Goal: Task Accomplishment & Management: Manage account settings

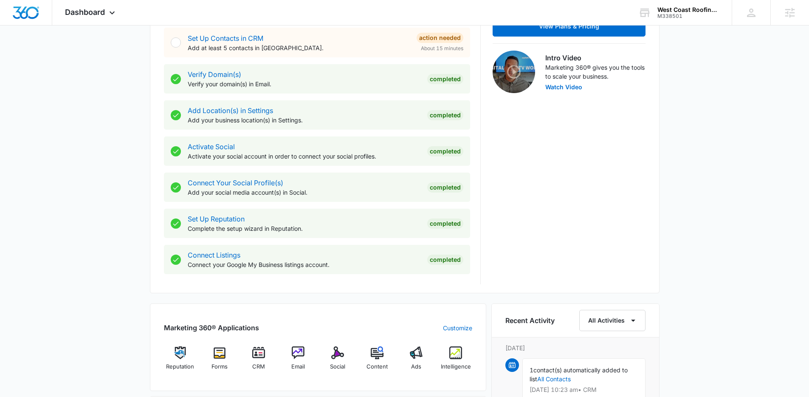
scroll to position [250, 0]
click at [226, 44] on p "Add at least 5 contacts in CRM." at bounding box center [299, 48] width 222 height 9
click at [226, 39] on link "Set Up Contacts in CRM" at bounding box center [226, 38] width 76 height 8
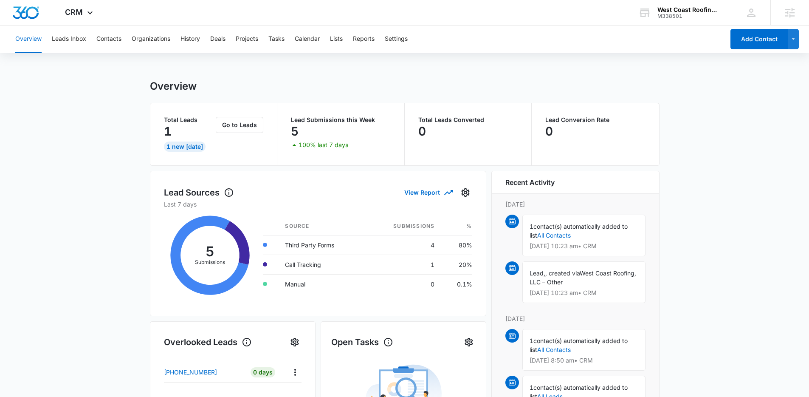
click at [108, 119] on main "Overview Total Leads 1 1 New [DATE] Go to Leads Lead Submissions this Week 5 10…" at bounding box center [404, 386] width 809 height 612
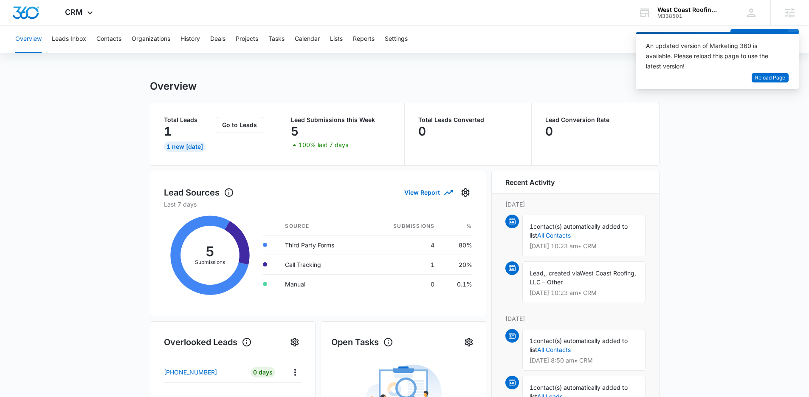
click at [750, 166] on main "Overview Total Leads 1 1 New [DATE] Go to Leads Lead Submissions this Week 5 10…" at bounding box center [404, 386] width 809 height 612
click at [781, 80] on span "Reload Page" at bounding box center [771, 78] width 30 height 8
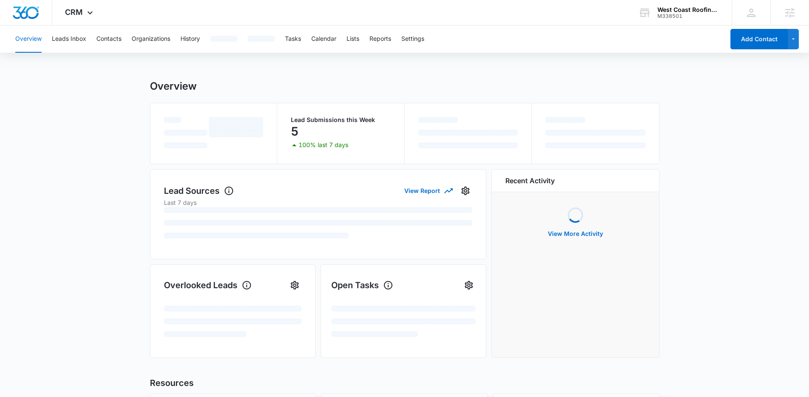
click at [713, 108] on main "Overview Lead Submissions this Week 5 100% last 7 days Lead Sources View Report…" at bounding box center [404, 307] width 809 height 454
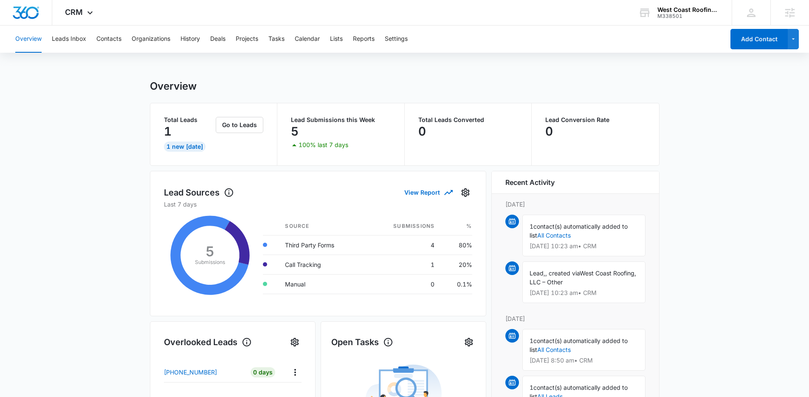
click at [101, 102] on main "Overview Total Leads 1 1 New [DATE] Go to Leads Lead Submissions this Week 5 10…" at bounding box center [404, 386] width 809 height 612
click at [113, 43] on button "Contacts" at bounding box center [108, 38] width 25 height 27
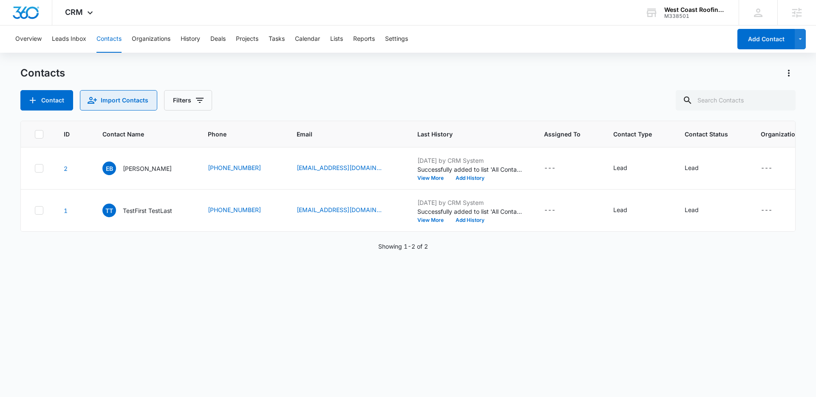
click at [144, 98] on button "Import Contacts" at bounding box center [118, 100] width 77 height 20
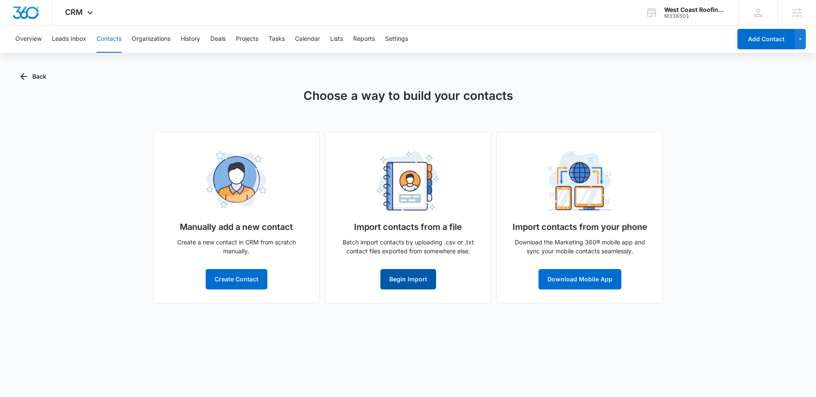
click at [419, 283] on button "Begin Import" at bounding box center [408, 279] width 56 height 20
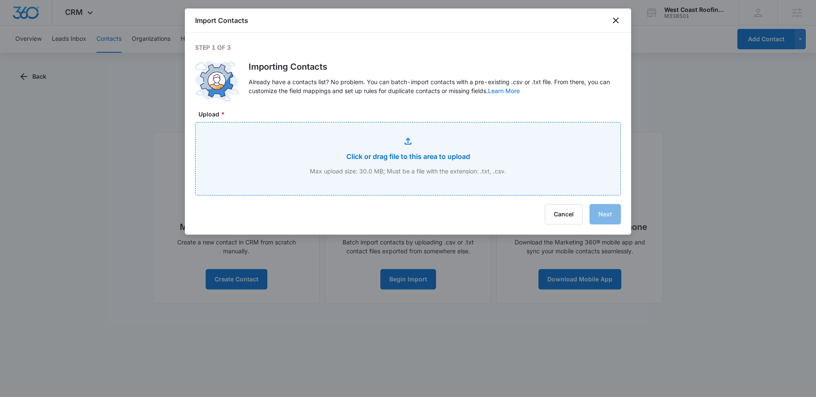
click at [402, 142] on input "Upload *" at bounding box center [407, 158] width 425 height 73
type input "C:\fakepath\West Coast Roofing - ProLine_Contacts_Export_10-07-25_15-39-02.csv"
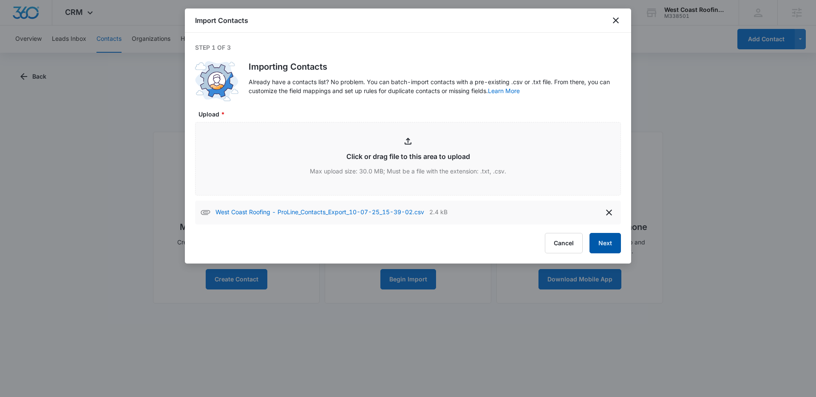
click at [607, 244] on button "Next" at bounding box center [604, 243] width 31 height 20
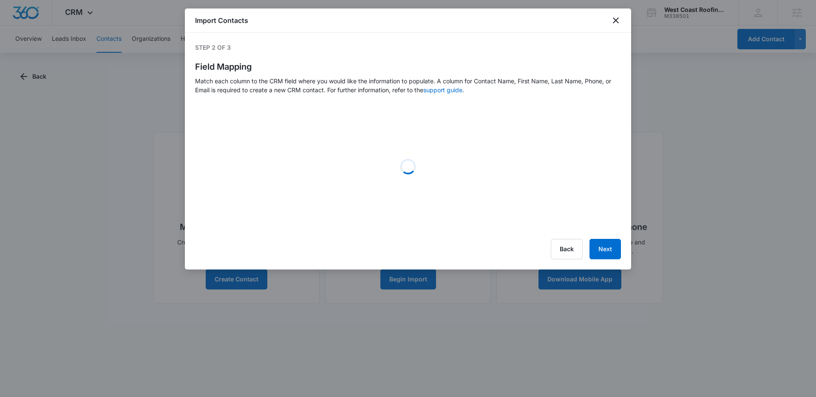
select select "name"
select select "184"
select select "185"
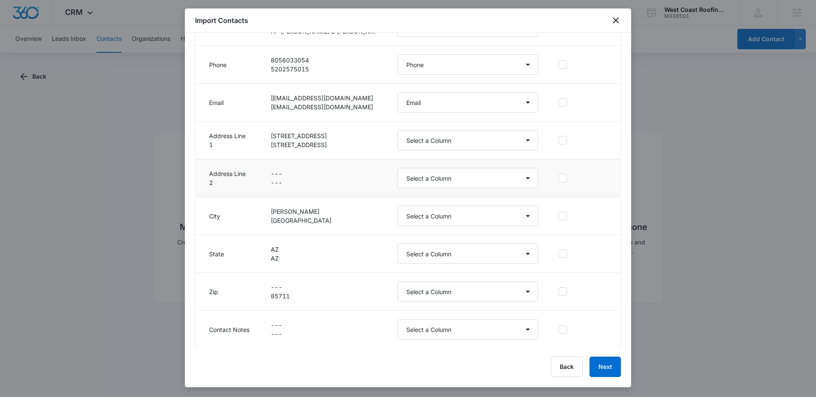
scroll to position [149, 0]
click at [459, 135] on select "Select a Column Address/City Address/Country Address/State Address/Street Addre…" at bounding box center [467, 140] width 141 height 20
select select "187"
click at [397, 130] on select "Select a Column Address/City Address/Country Address/State Address/Street Addre…" at bounding box center [467, 140] width 141 height 20
click at [444, 181] on select "Select a Column Address/City Address/Country Address/State Address/Street Addre…" at bounding box center [467, 177] width 141 height 20
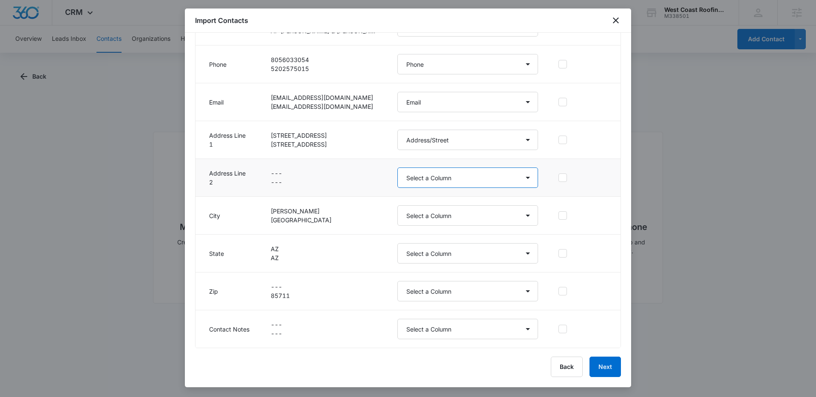
select select "321"
click at [397, 167] on select "Select a Column Address/City Address/Country Address/State Address/Street Addre…" at bounding box center [467, 177] width 141 height 20
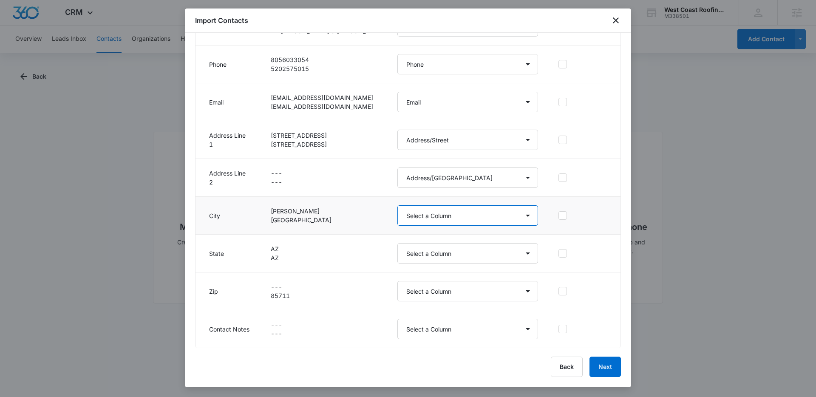
click at [467, 215] on select "Select a Column Address/City Address/Country Address/State Address/Street Addre…" at bounding box center [467, 215] width 141 height 20
select select "188"
click at [397, 205] on select "Select a Column Address/City Address/Country Address/State Address/Street Addre…" at bounding box center [467, 215] width 141 height 20
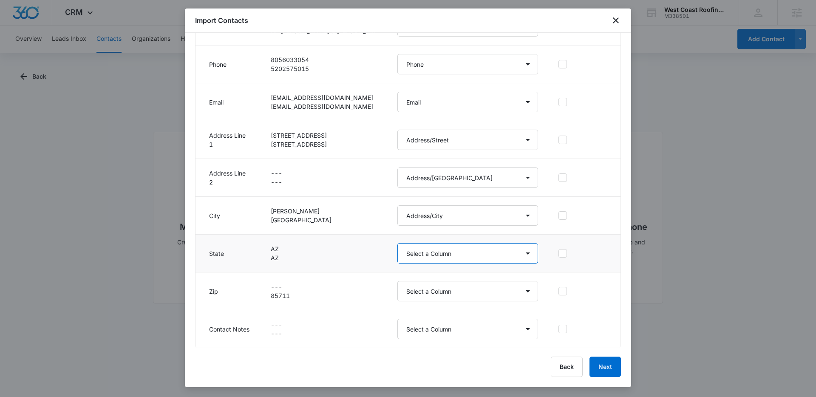
click at [450, 252] on select "Select a Column Address/City Address/Country Address/State Address/Street Addre…" at bounding box center [467, 253] width 141 height 20
select select "189"
click at [397, 243] on select "Select a Column Address/City Address/Country Address/State Address/Street Addre…" at bounding box center [467, 253] width 141 height 20
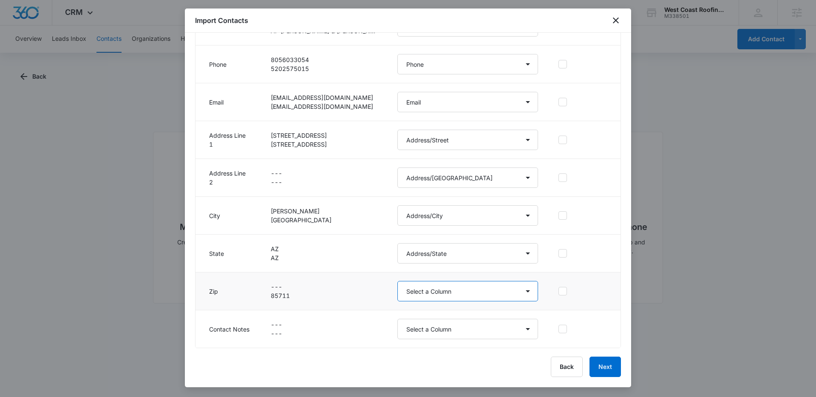
click at [465, 289] on select "Select a Column Address/City Address/Country Address/State Address/Street Addre…" at bounding box center [467, 291] width 141 height 20
select select "190"
click at [397, 281] on select "Select a Column Address/City Address/Country Address/State Address/Street Addre…" at bounding box center [467, 291] width 141 height 20
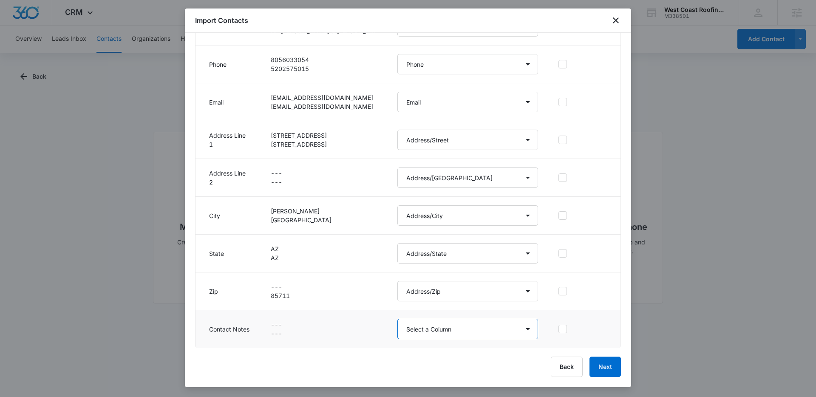
click at [466, 333] on select "Select a Column Address/City Address/Country Address/State Address/Street Addre…" at bounding box center [467, 329] width 141 height 20
select select "300"
click at [397, 319] on select "Select a Column Address/City Address/Country Address/State Address/Street Addre…" at bounding box center [467, 329] width 141 height 20
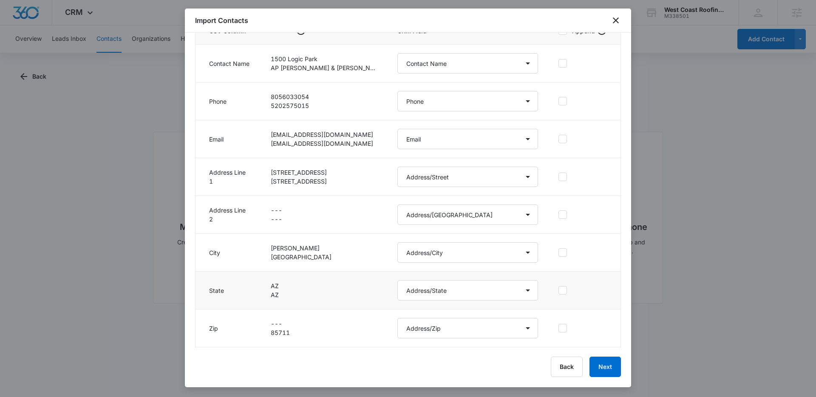
scroll to position [123, 0]
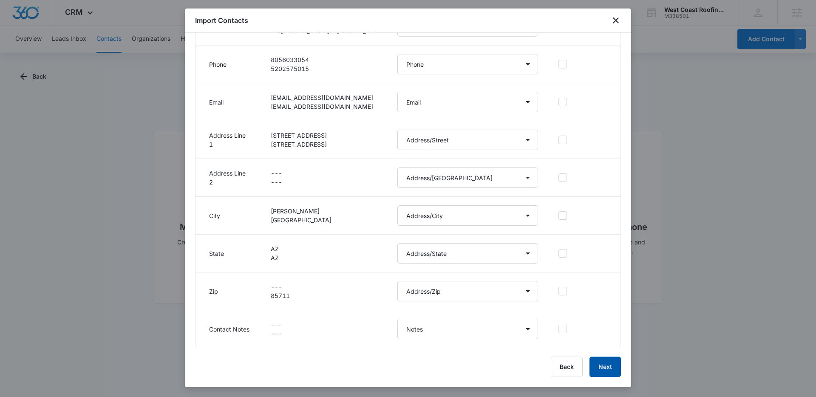
click at [613, 368] on button "Next" at bounding box center [604, 367] width 31 height 20
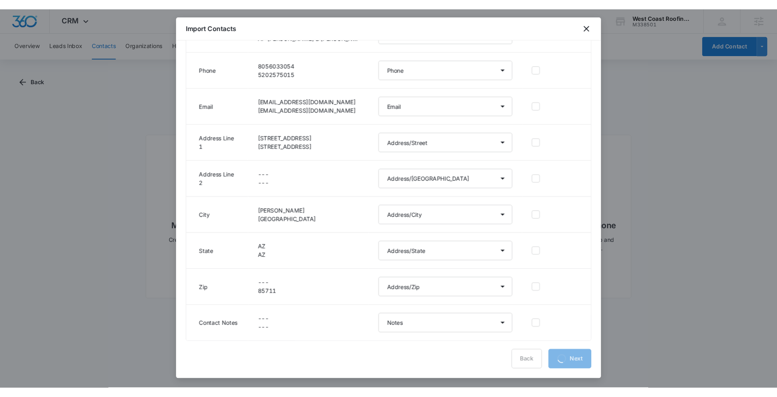
scroll to position [0, 0]
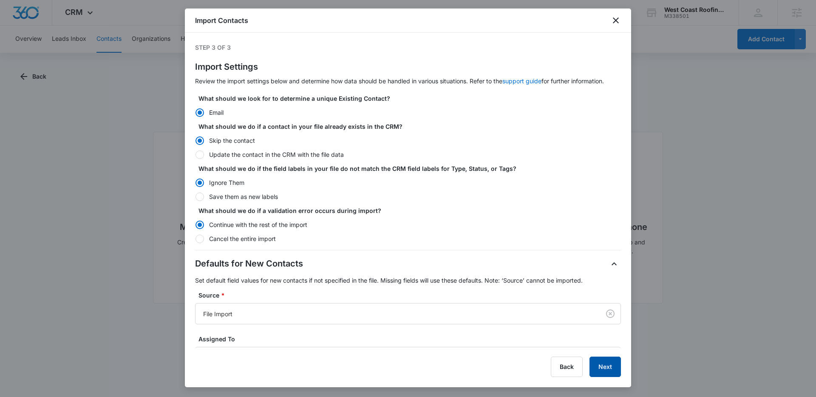
click at [610, 363] on button "Next" at bounding box center [604, 367] width 31 height 20
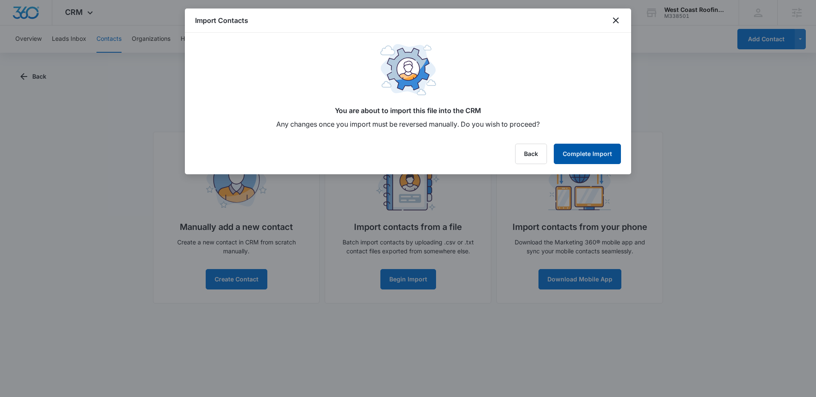
click at [598, 155] on button "Complete Import" at bounding box center [587, 154] width 67 height 20
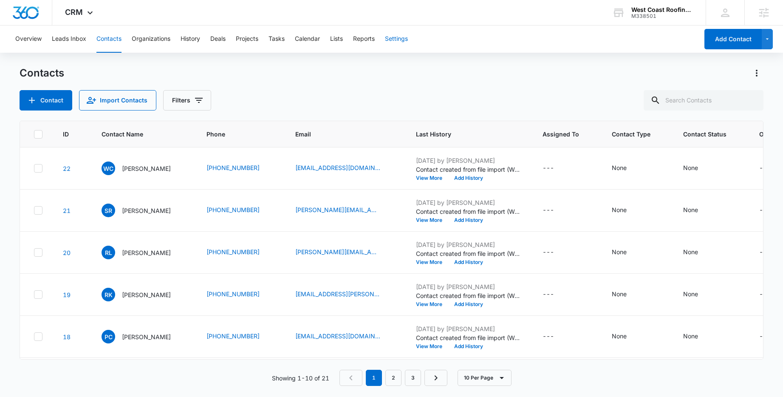
click at [404, 39] on button "Settings" at bounding box center [396, 38] width 23 height 27
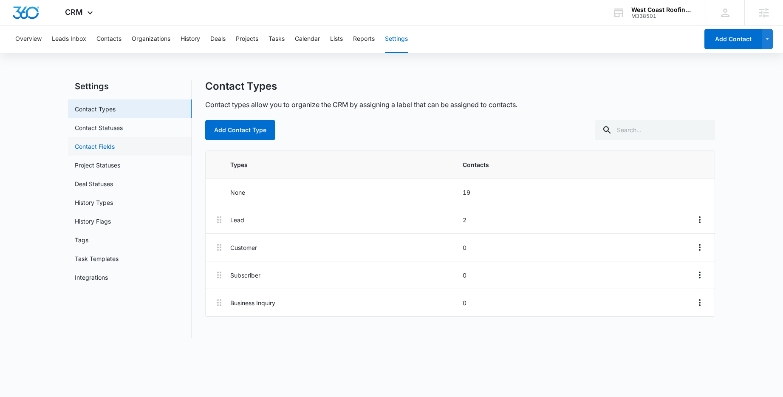
click at [109, 148] on link "Contact Fields" at bounding box center [95, 146] width 40 height 9
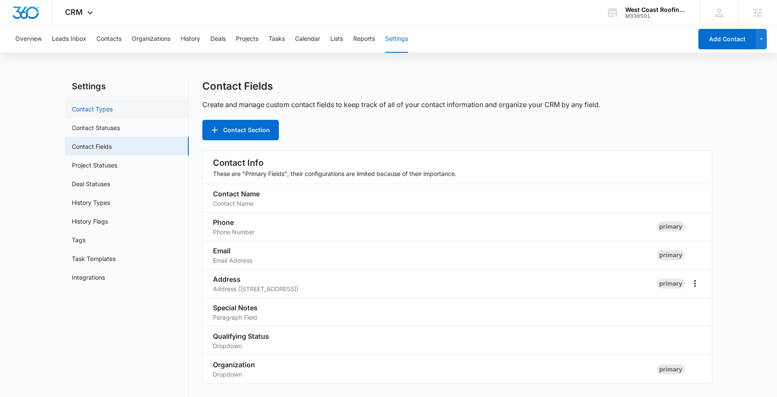
click at [103, 108] on link "Contact Types" at bounding box center [92, 109] width 41 height 9
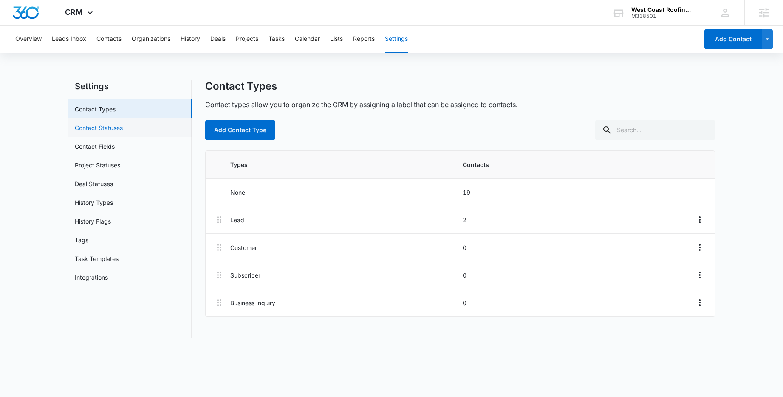
click at [88, 130] on link "Contact Statuses" at bounding box center [99, 127] width 48 height 9
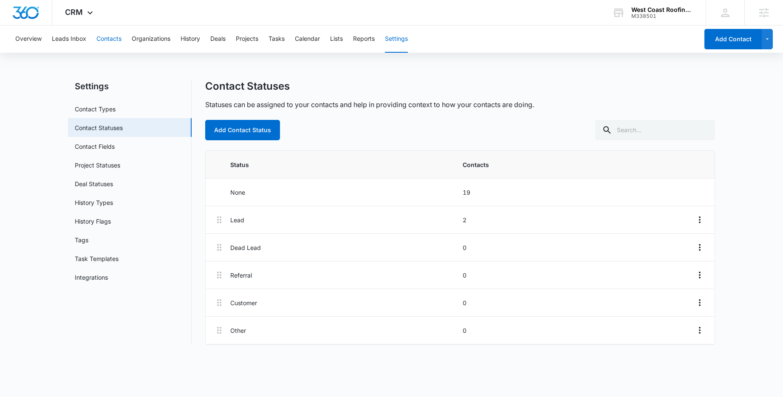
click at [102, 37] on button "Contacts" at bounding box center [108, 38] width 25 height 27
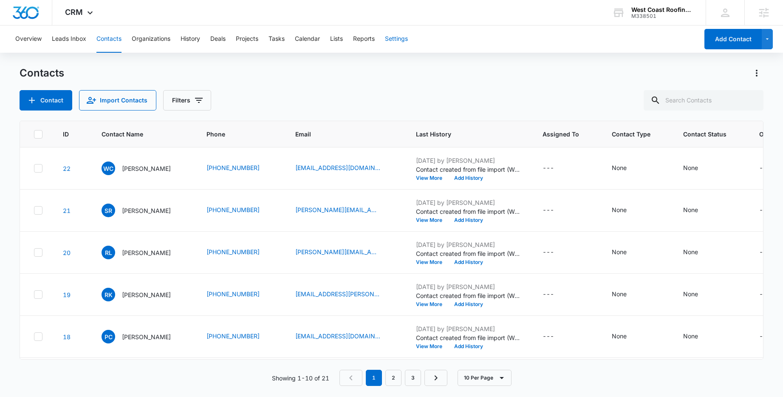
click at [405, 40] on button "Settings" at bounding box center [396, 38] width 23 height 27
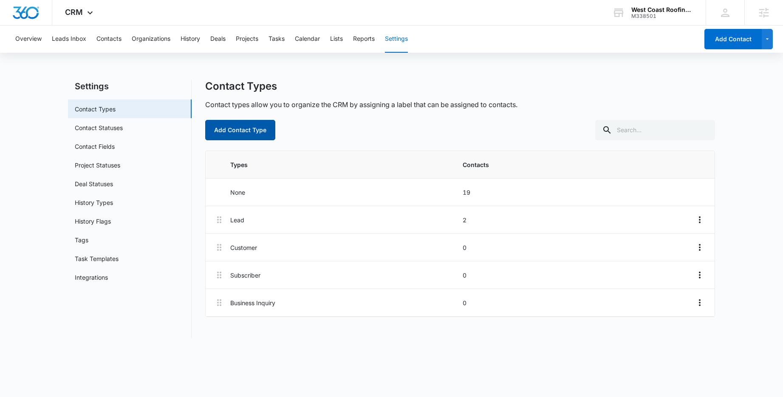
click at [253, 132] on button "Add Contact Type" at bounding box center [240, 130] width 70 height 20
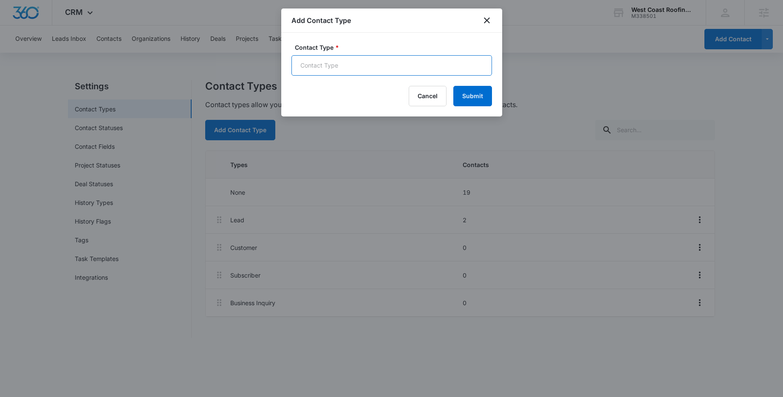
click at [442, 71] on input "Contact Type *" at bounding box center [392, 65] width 201 height 20
type input "Residential"
click at [453, 86] on button "Submit" at bounding box center [472, 96] width 39 height 20
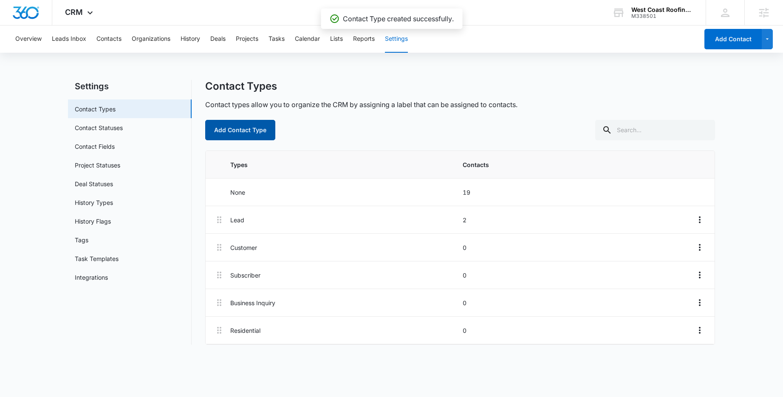
click at [251, 130] on button "Add Contact Type" at bounding box center [240, 130] width 70 height 20
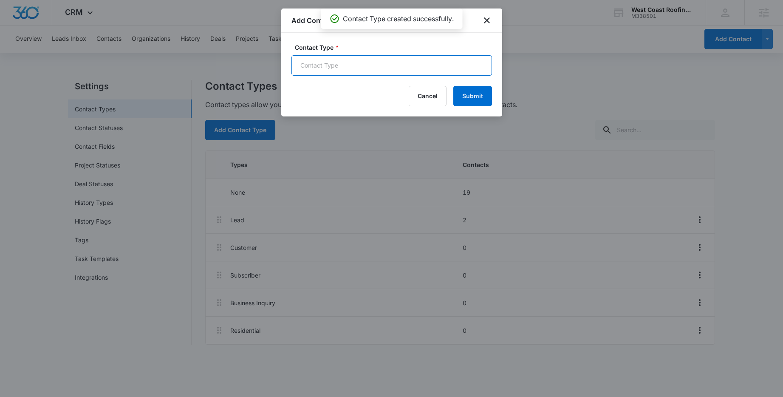
click at [340, 69] on input "Contact Type *" at bounding box center [392, 65] width 201 height 20
click at [435, 65] on input "Contact Type *" at bounding box center [392, 65] width 201 height 20
paste input "Commercial"
type input "Commercial"
click at [472, 96] on button "Submit" at bounding box center [472, 96] width 39 height 20
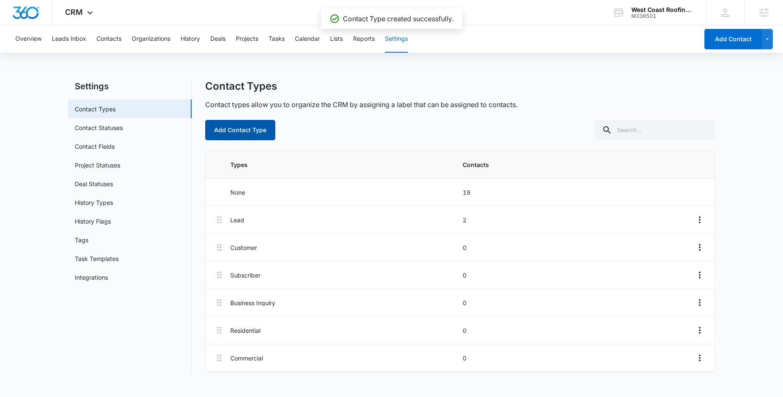
click at [252, 131] on button "Add Contact Type" at bounding box center [240, 130] width 70 height 20
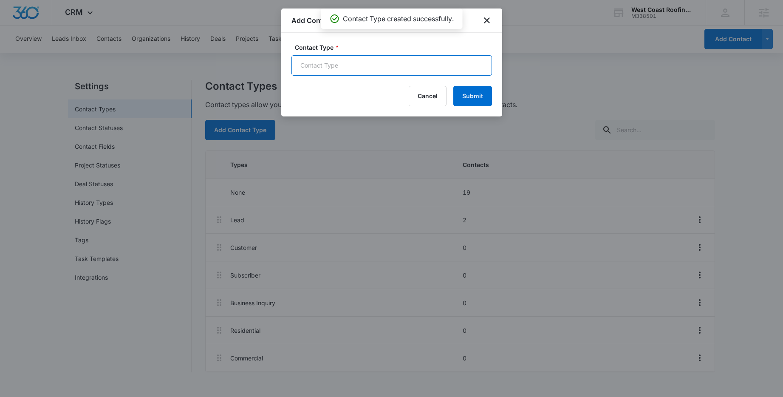
click at [351, 70] on input "Contact Type *" at bounding box center [392, 65] width 201 height 20
paste input "Property Management"
type input "Property Management"
click at [478, 95] on button "Submit" at bounding box center [472, 96] width 39 height 20
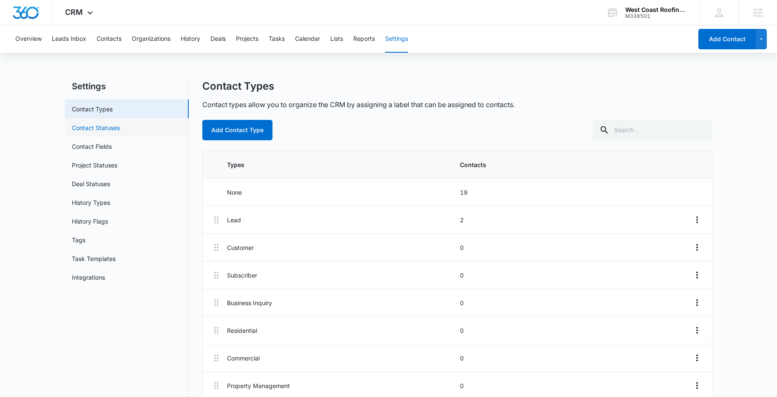
click at [105, 131] on link "Contact Statuses" at bounding box center [96, 127] width 48 height 9
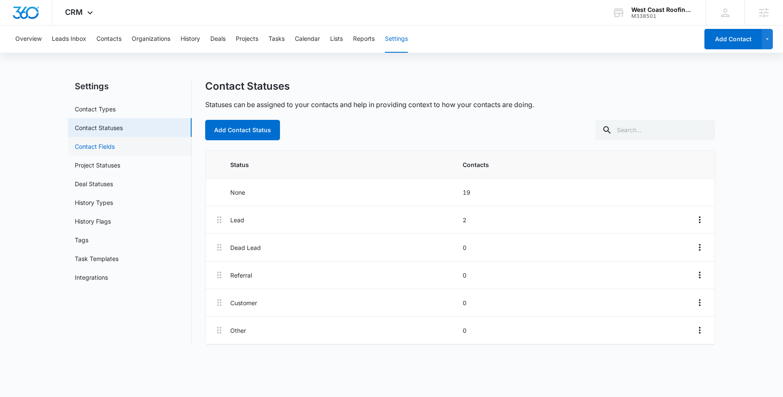
click at [94, 146] on link "Contact Fields" at bounding box center [95, 146] width 40 height 9
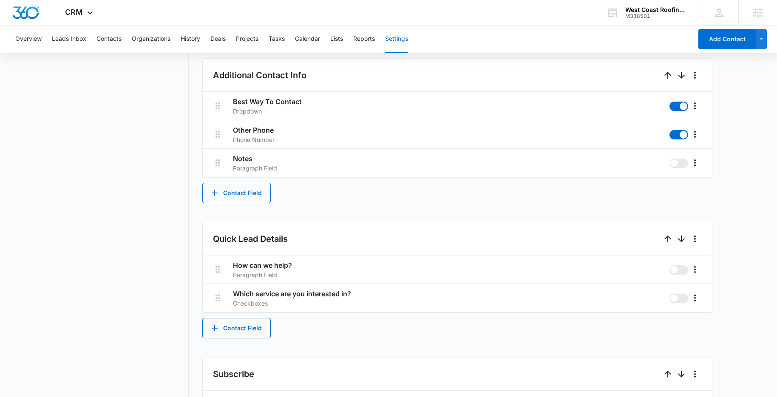
scroll to position [571, 0]
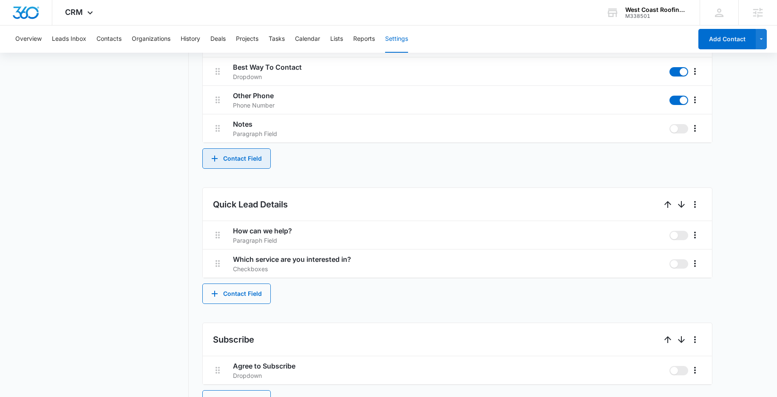
click at [234, 154] on button "Contact Field" at bounding box center [236, 158] width 68 height 20
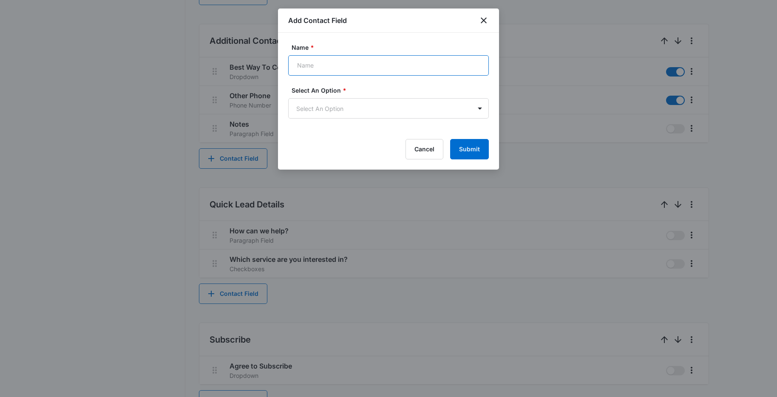
click at [377, 65] on input "Name *" at bounding box center [388, 65] width 201 height 20
paste input "Parent Lead Source"
type input "Parent Lead Source"
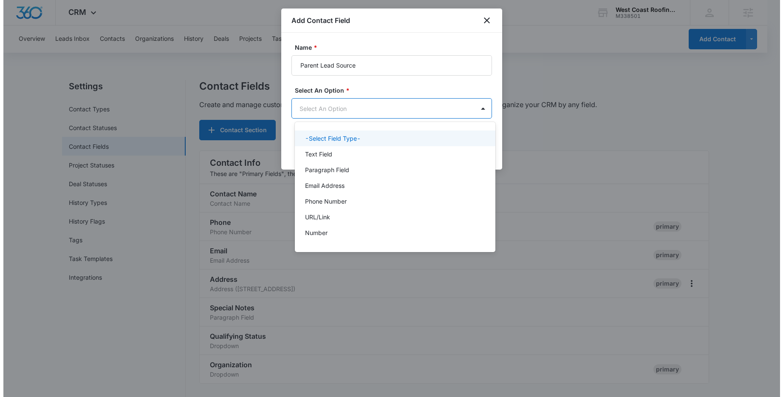
scroll to position [0, 0]
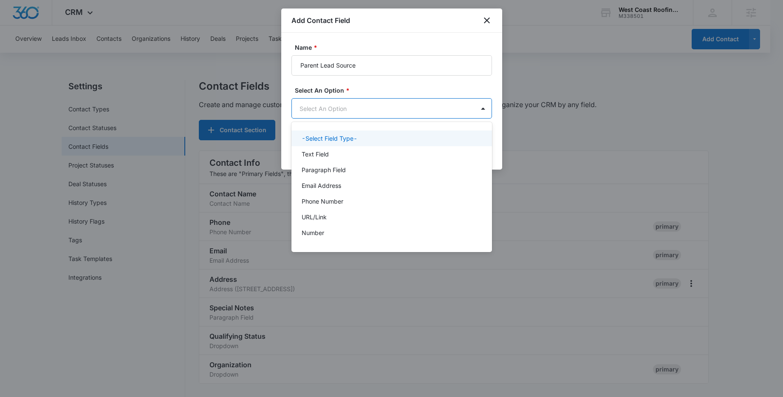
click at [427, 112] on body "CRM Apps Reputation Forms CRM Email Social Content Ads Intelligence Files Brand…" at bounding box center [391, 198] width 783 height 397
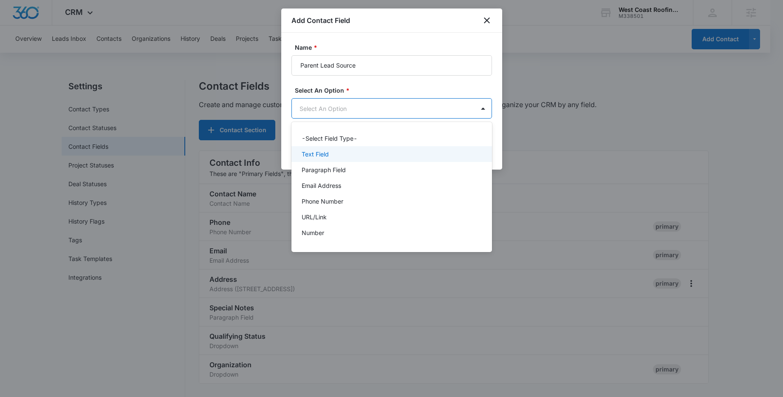
click at [334, 156] on div "Text Field" at bounding box center [391, 154] width 178 height 9
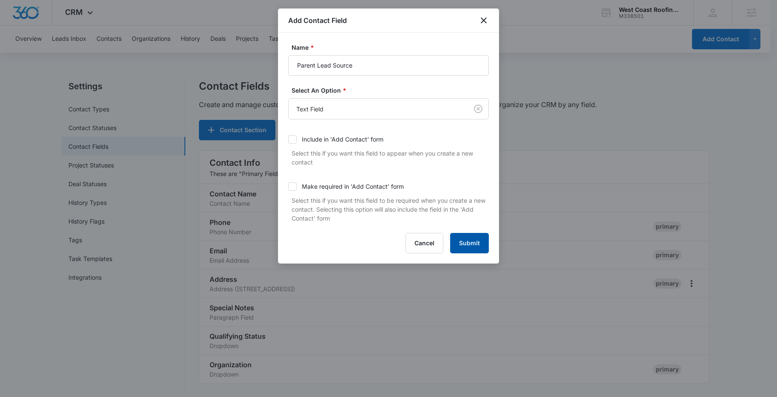
click at [475, 241] on button "Submit" at bounding box center [469, 243] width 39 height 20
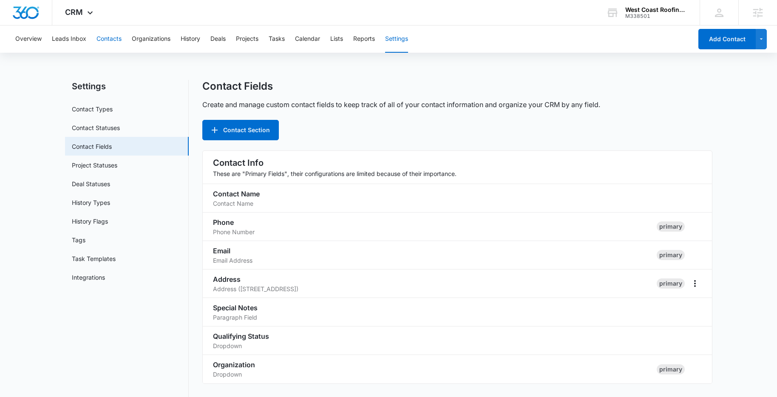
click at [108, 40] on button "Contacts" at bounding box center [108, 38] width 25 height 27
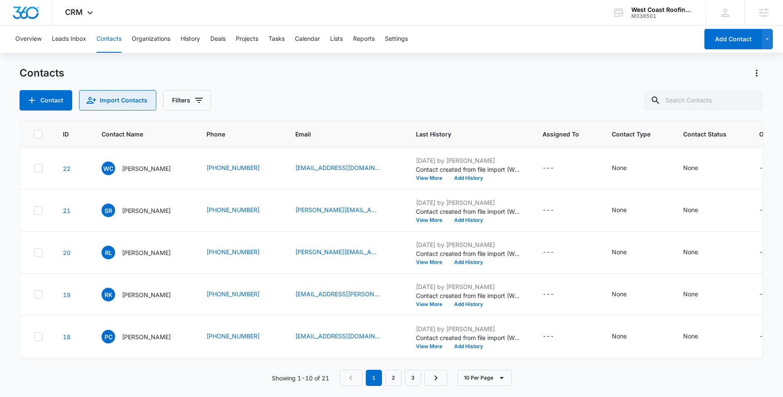
click at [113, 104] on button "Import Contacts" at bounding box center [117, 100] width 77 height 20
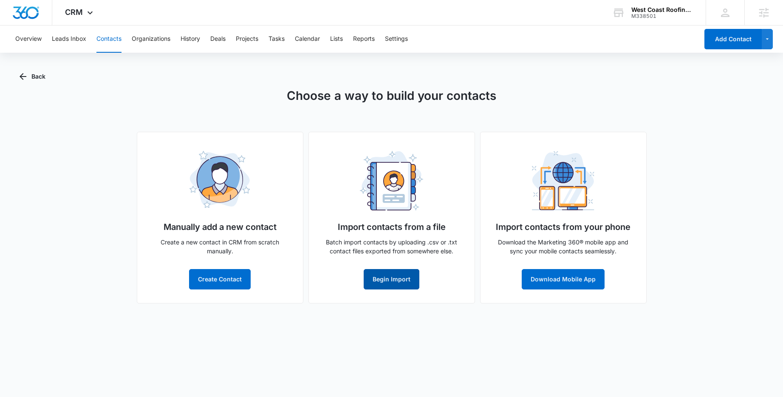
click at [402, 279] on button "Begin Import" at bounding box center [392, 279] width 56 height 20
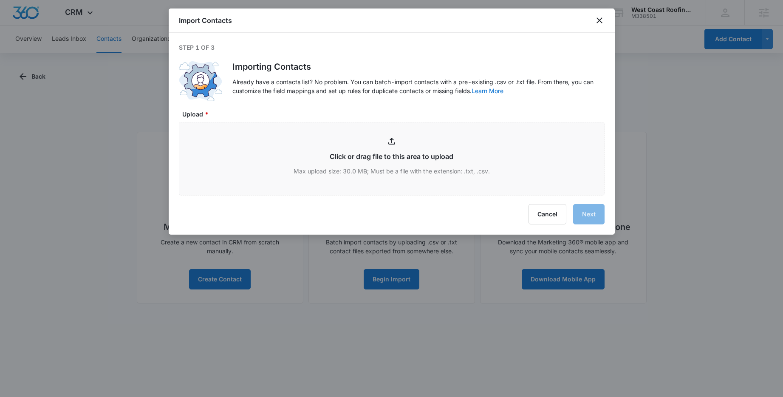
type input "C:\fakepath\WCR Contact List - Report Data.csv"
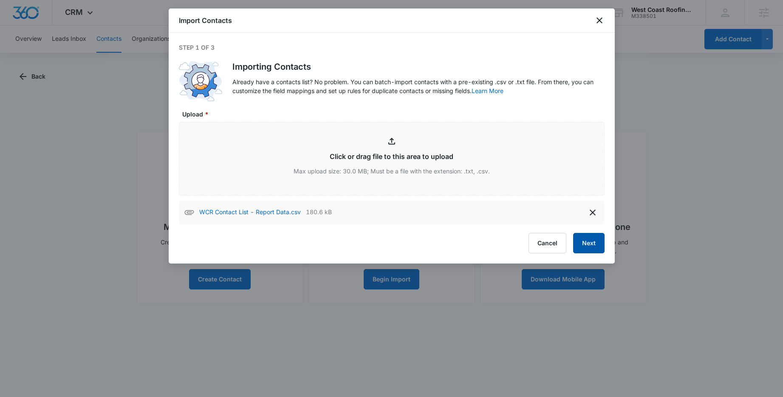
click at [589, 242] on button "Next" at bounding box center [588, 243] width 31 height 20
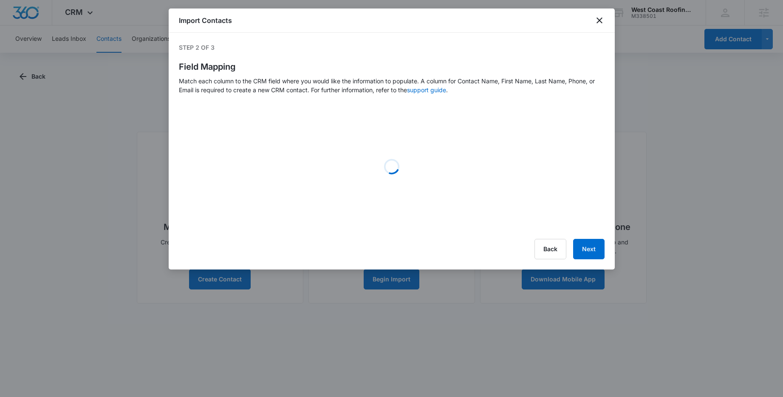
select select "type"
select select "368"
select select "name"
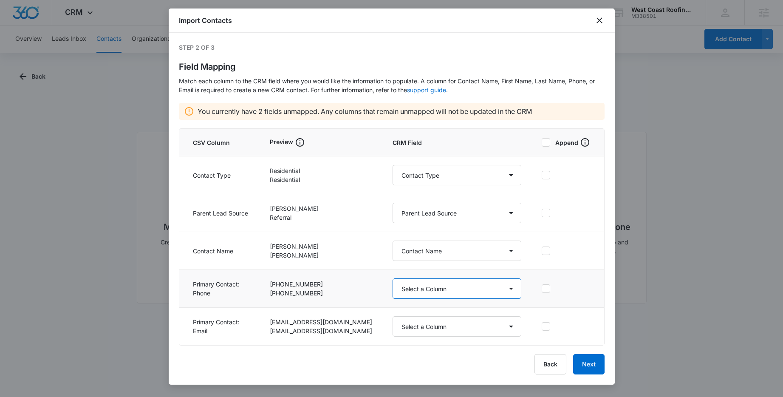
click at [423, 292] on select "Select a Column Address/City Address/Country Address/State Address/Street Addre…" at bounding box center [457, 288] width 129 height 20
select select "184"
click at [393, 278] on select "Select a Column Address/City Address/Country Address/State Address/Street Addre…" at bounding box center [457, 288] width 129 height 20
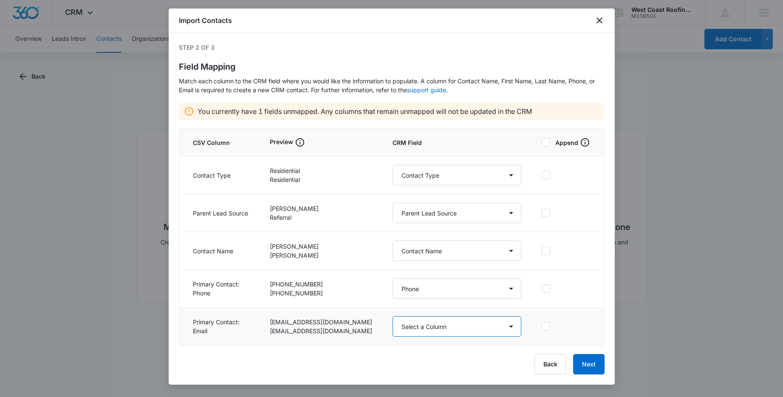
click at [436, 326] on select "Select a Column Address/City Address/Country Address/State Address/Street Addre…" at bounding box center [457, 326] width 129 height 20
select select "185"
click at [393, 316] on select "Select a Column Address/City Address/Country Address/State Address/Street Addre…" at bounding box center [457, 326] width 129 height 20
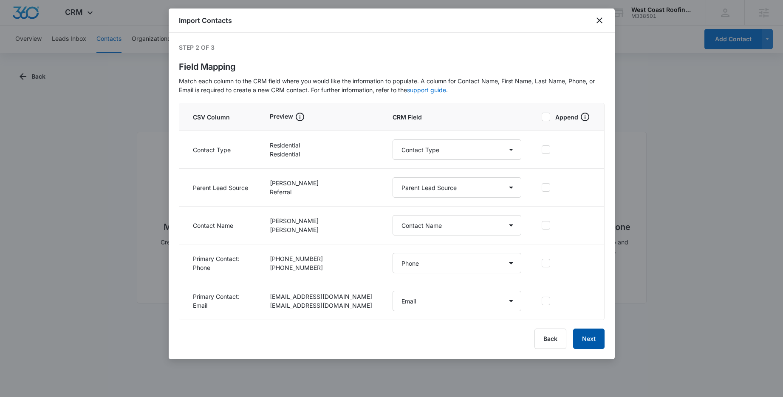
click at [594, 340] on button "Next" at bounding box center [588, 338] width 31 height 20
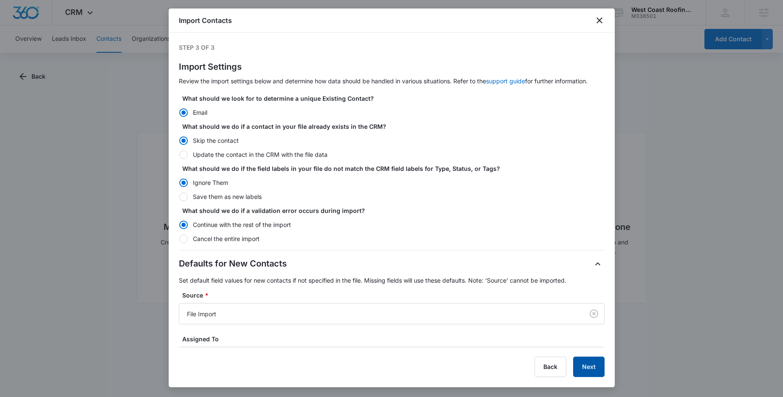
click at [597, 369] on button "Next" at bounding box center [588, 367] width 31 height 20
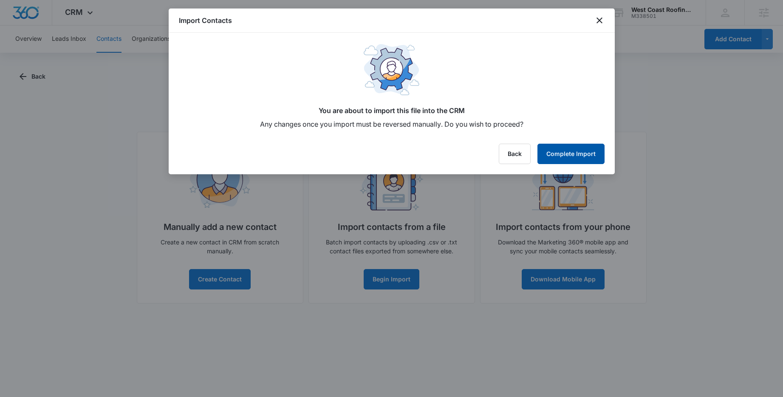
click at [575, 151] on button "Complete Import" at bounding box center [571, 154] width 67 height 20
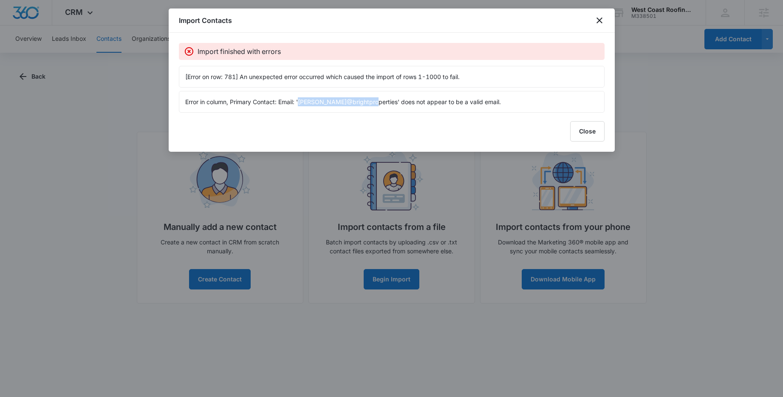
drag, startPoint x: 365, startPoint y: 102, endPoint x: 300, endPoint y: 100, distance: 65.5
click at [300, 100] on p "Error in column, Primary Contact: Email: 'Tricia@brightproperties' does not app…" at bounding box center [391, 101] width 413 height 9
copy p "Tricia@brightproperties"
click at [589, 125] on button "Close" at bounding box center [587, 131] width 34 height 20
click at [593, 121] on button "Close" at bounding box center [587, 131] width 34 height 20
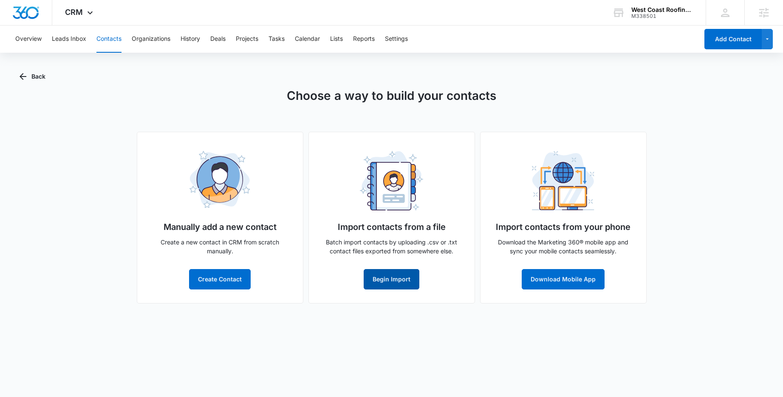
click at [401, 276] on button "Begin Import" at bounding box center [392, 279] width 56 height 20
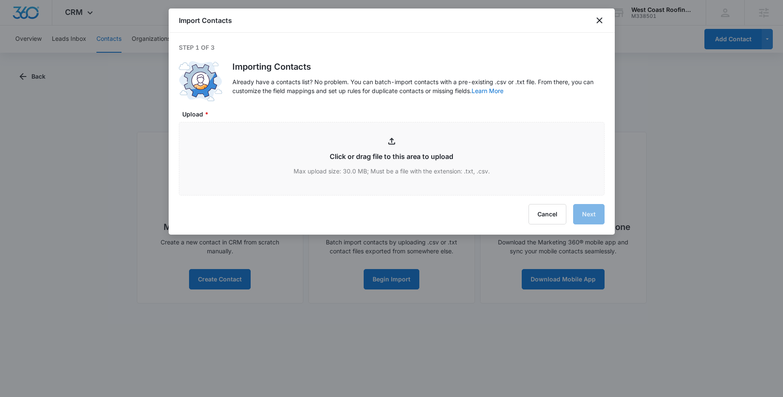
type input "C:\fakepath\WCR Contact List - Report Data (1).csv"
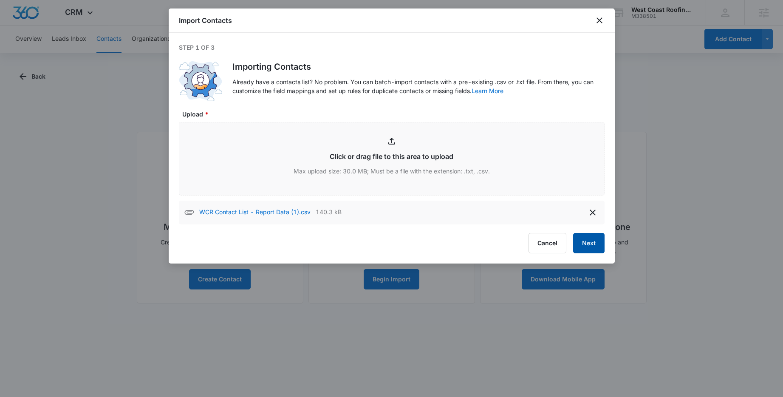
click at [586, 245] on button "Next" at bounding box center [588, 243] width 31 height 20
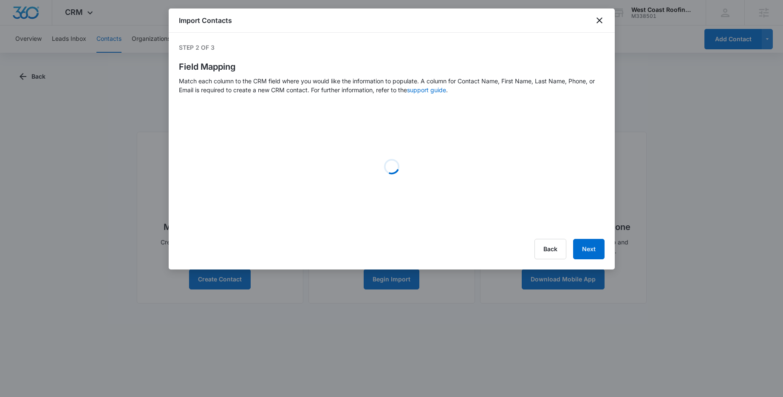
select select "type"
select select "368"
select select "name"
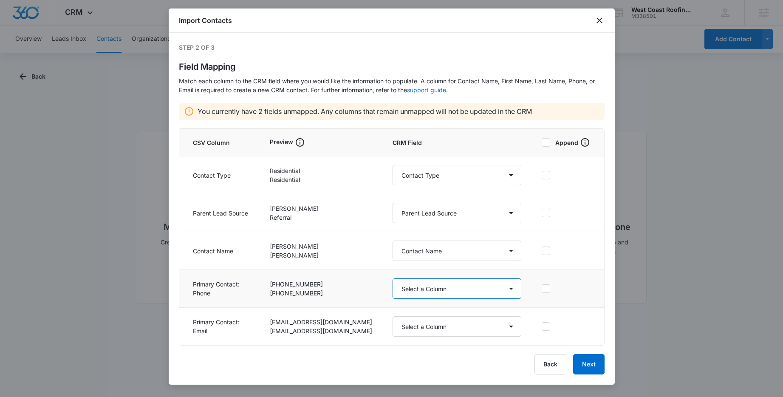
click at [429, 293] on select "Select a Column Address/City Address/Country Address/State Address/Street Addre…" at bounding box center [457, 288] width 129 height 20
select select "184"
click at [393, 278] on select "Select a Column Address/City Address/Country Address/State Address/Street Addre…" at bounding box center [457, 288] width 129 height 20
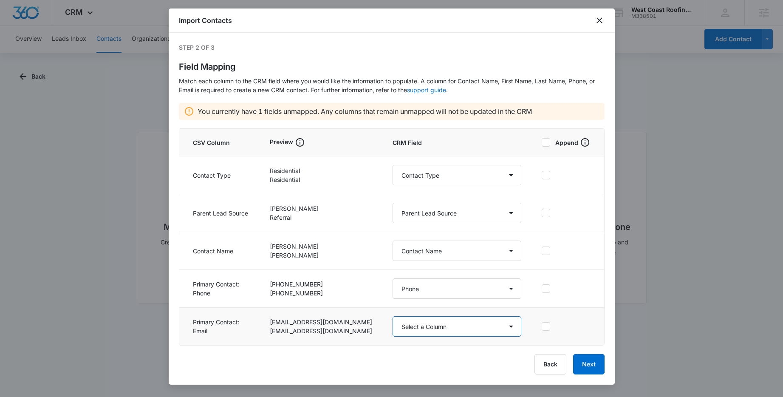
click at [444, 328] on select "Select a Column Address/City Address/Country Address/State Address/Street Addre…" at bounding box center [457, 326] width 129 height 20
select select "185"
click at [393, 316] on select "Select a Column Address/City Address/Country Address/State Address/Street Addre…" at bounding box center [457, 326] width 129 height 20
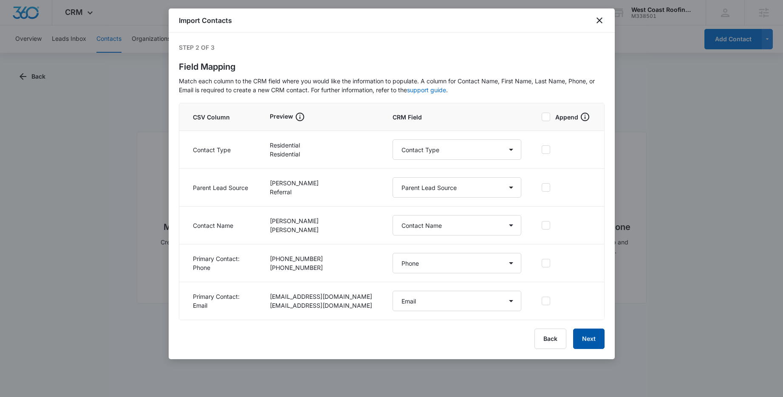
click at [585, 339] on button "Next" at bounding box center [588, 338] width 31 height 20
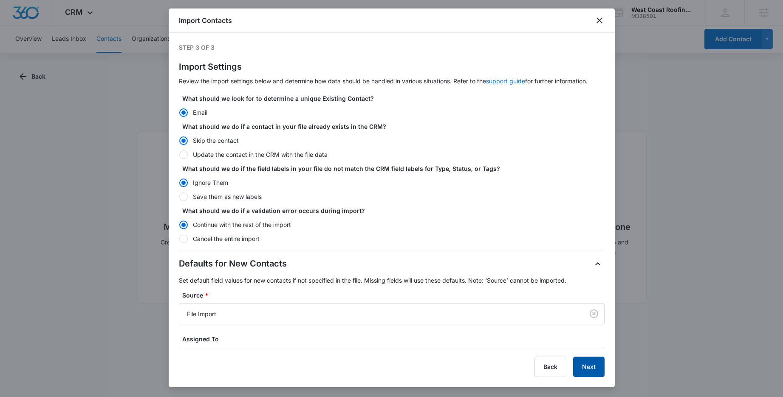
click at [585, 367] on button "Next" at bounding box center [588, 367] width 31 height 20
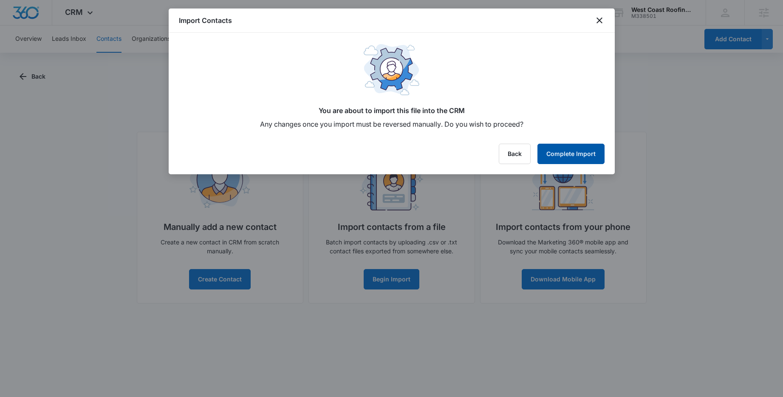
click at [587, 161] on button "Complete Import" at bounding box center [571, 154] width 67 height 20
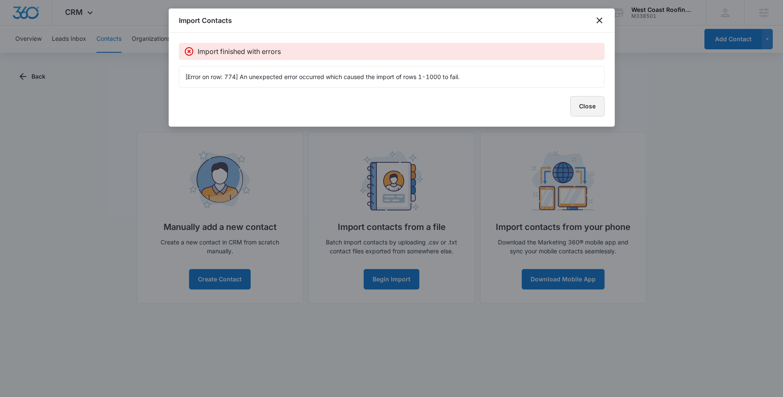
click at [591, 113] on button "Close" at bounding box center [587, 106] width 34 height 20
click at [586, 105] on button "Close" at bounding box center [587, 106] width 34 height 20
click at [600, 17] on icon "close" at bounding box center [599, 20] width 10 height 10
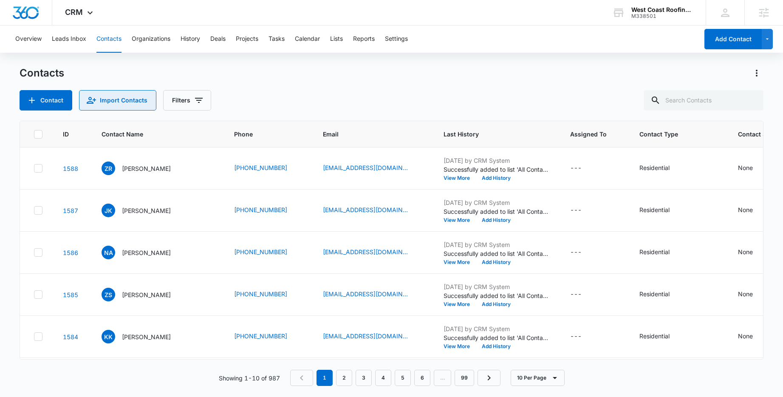
click at [107, 98] on button "Import Contacts" at bounding box center [117, 100] width 77 height 20
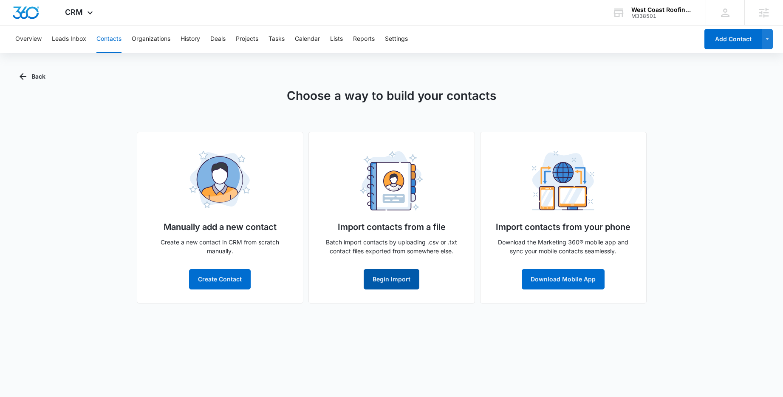
click at [391, 282] on button "Begin Import" at bounding box center [392, 279] width 56 height 20
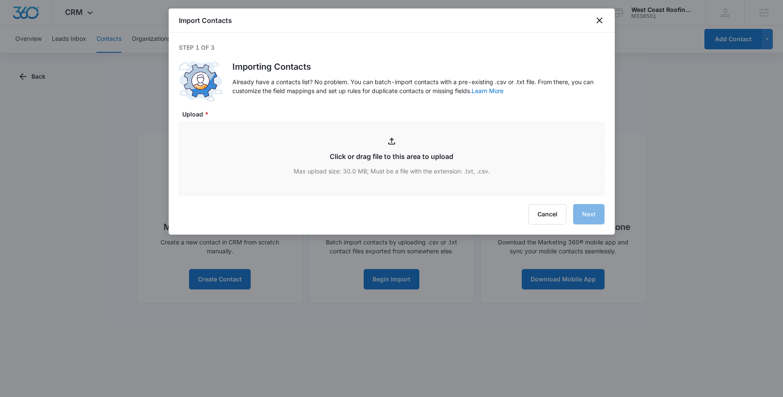
type input "C:\fakepath\WCR Contact List - Report Data (2).csv"
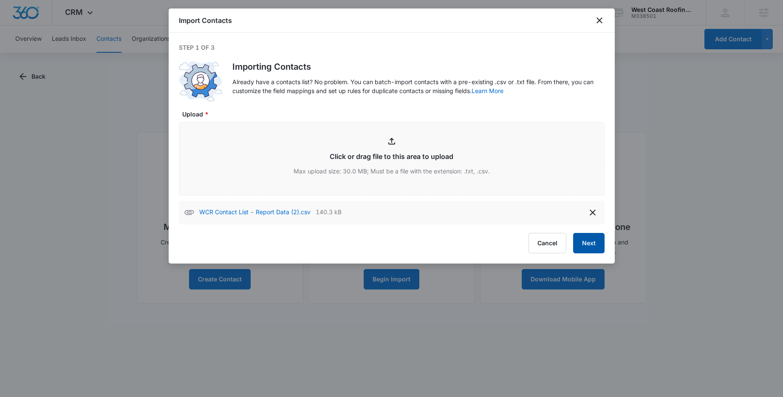
click at [592, 241] on button "Next" at bounding box center [588, 243] width 31 height 20
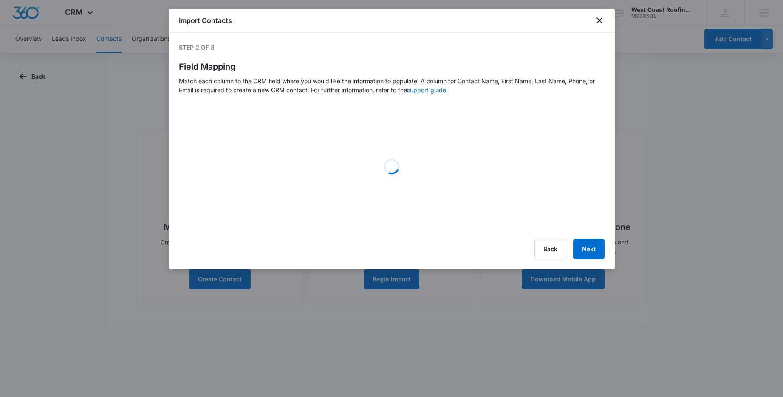
select select "type"
select select "368"
select select "name"
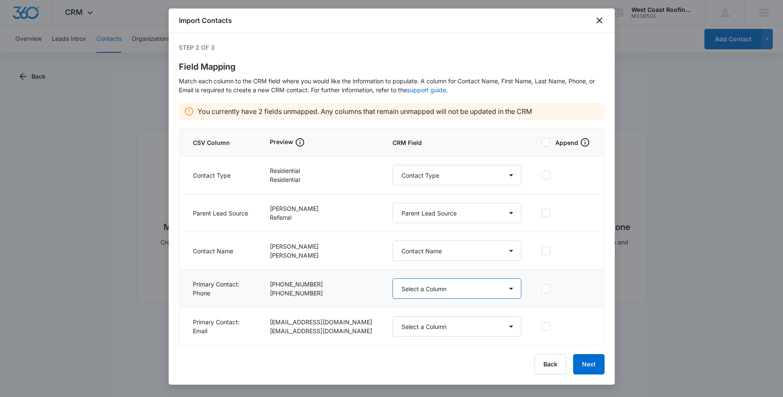
click at [453, 284] on select "Select a Column Address/City Address/Country Address/State Address/Street Addre…" at bounding box center [457, 288] width 129 height 20
select select "184"
click at [393, 278] on select "Select a Column Address/City Address/Country Address/State Address/Street Addre…" at bounding box center [457, 288] width 129 height 20
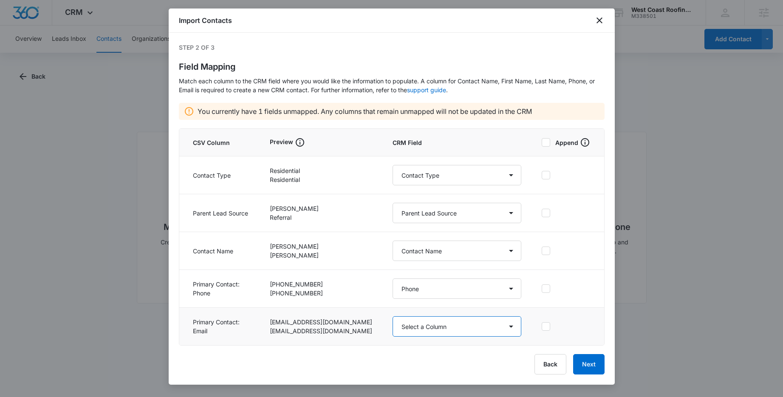
click at [421, 330] on select "Select a Column Address/City Address/Country Address/State Address/Street Addre…" at bounding box center [457, 326] width 129 height 20
select select "185"
click at [393, 316] on select "Select a Column Address/City Address/Country Address/State Address/Street Addre…" at bounding box center [457, 326] width 129 height 20
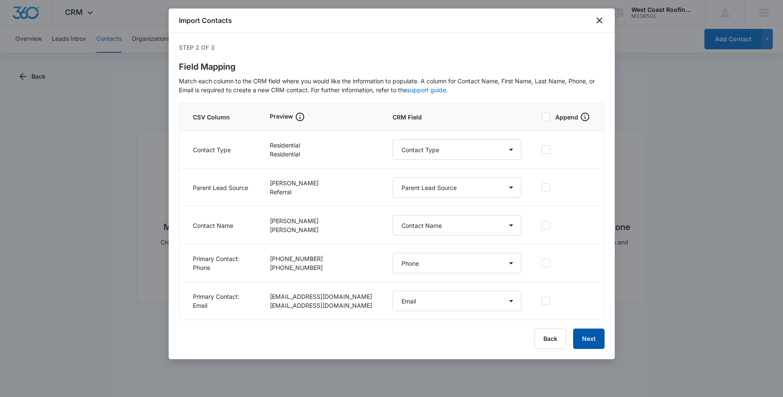
click at [586, 330] on button "Next" at bounding box center [588, 338] width 31 height 20
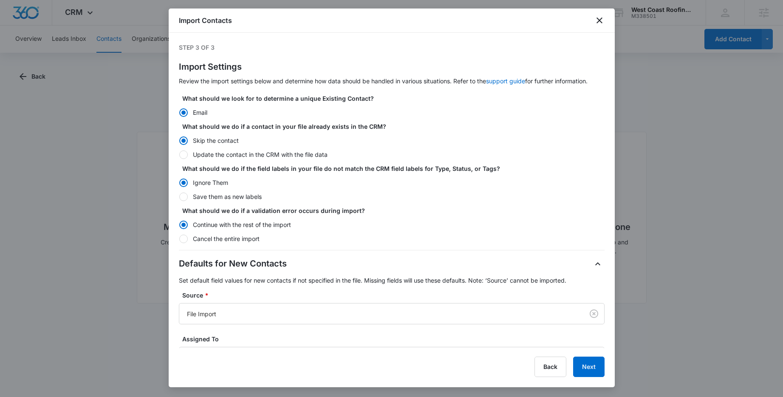
click at [246, 201] on form "What should we look for to determine a unique Existing Contact? Email What shou…" at bounding box center [392, 303] width 426 height 418
click at [249, 196] on label "Save them as new labels" at bounding box center [392, 196] width 426 height 9
click at [179, 196] on input "Save them as new labels" at bounding box center [179, 196] width 0 height 0
radio input "false"
radio input "true"
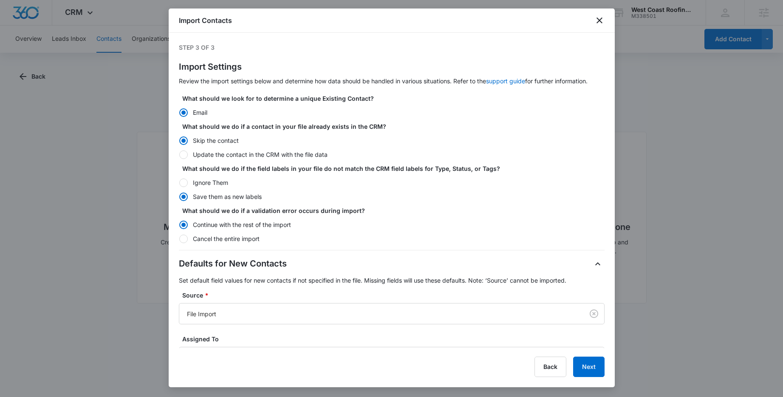
click at [191, 181] on label "Ignore Them" at bounding box center [392, 182] width 426 height 9
click at [179, 182] on input "Ignore Them" at bounding box center [179, 182] width 0 height 0
radio input "true"
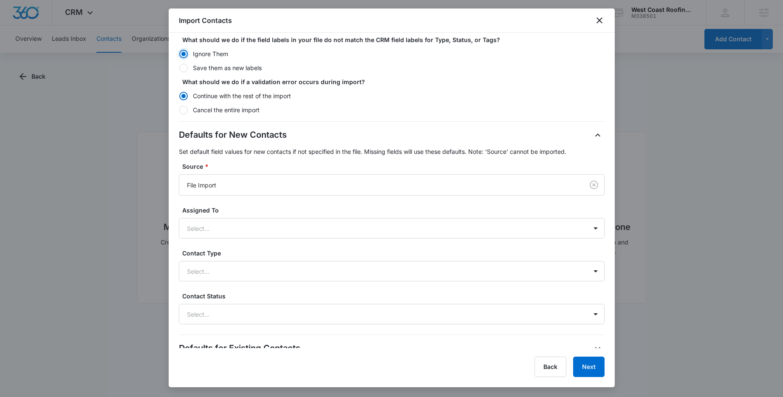
scroll to position [164, 0]
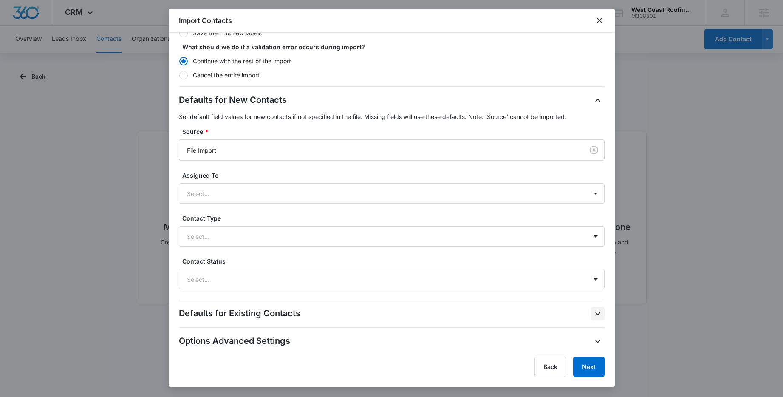
click at [597, 314] on button "button" at bounding box center [598, 314] width 14 height 14
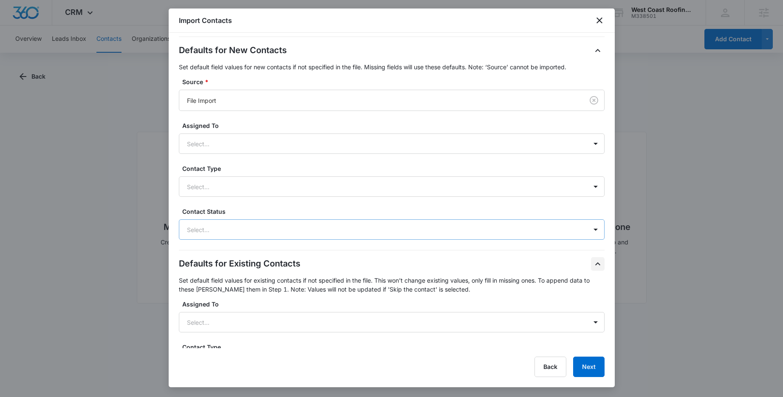
scroll to position [322, 0]
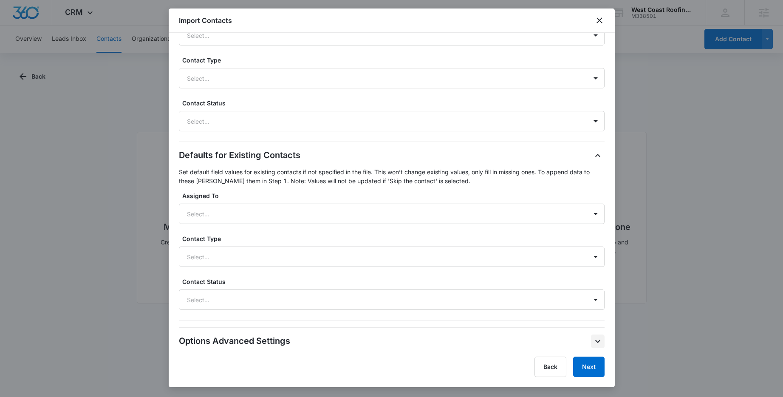
click at [593, 340] on icon "button" at bounding box center [598, 341] width 10 height 10
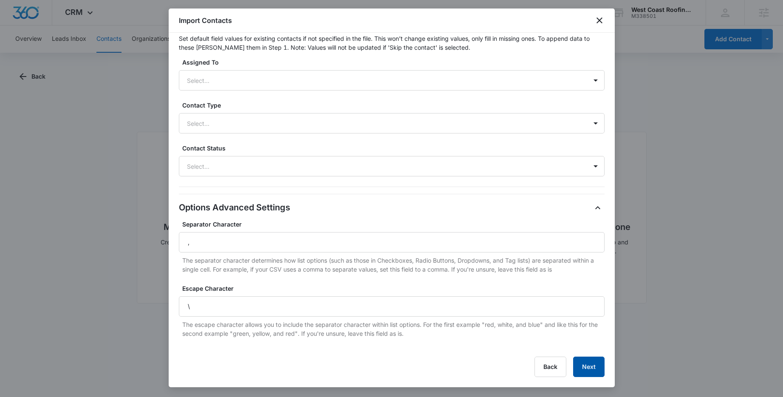
click at [586, 357] on button "Next" at bounding box center [588, 367] width 31 height 20
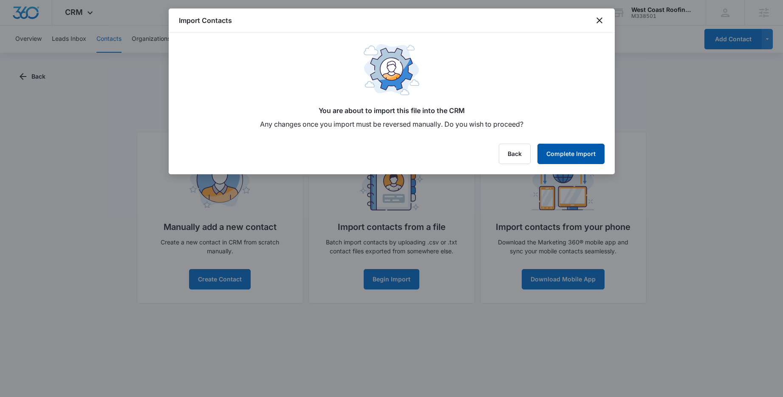
click at [573, 155] on button "Complete Import" at bounding box center [571, 154] width 67 height 20
